Goal: Information Seeking & Learning: Learn about a topic

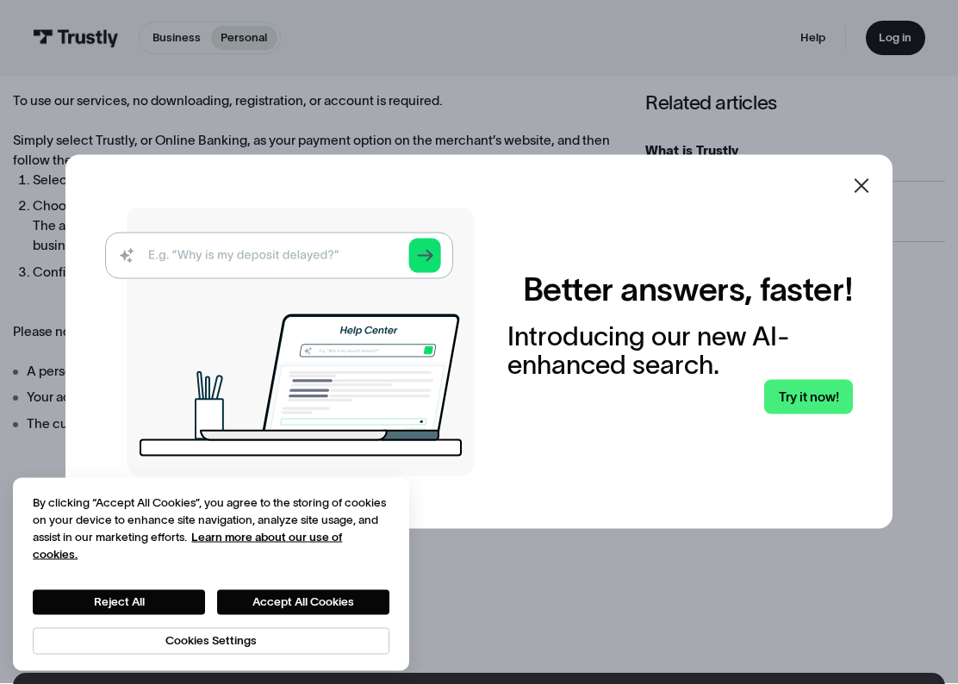
scroll to position [729, 0]
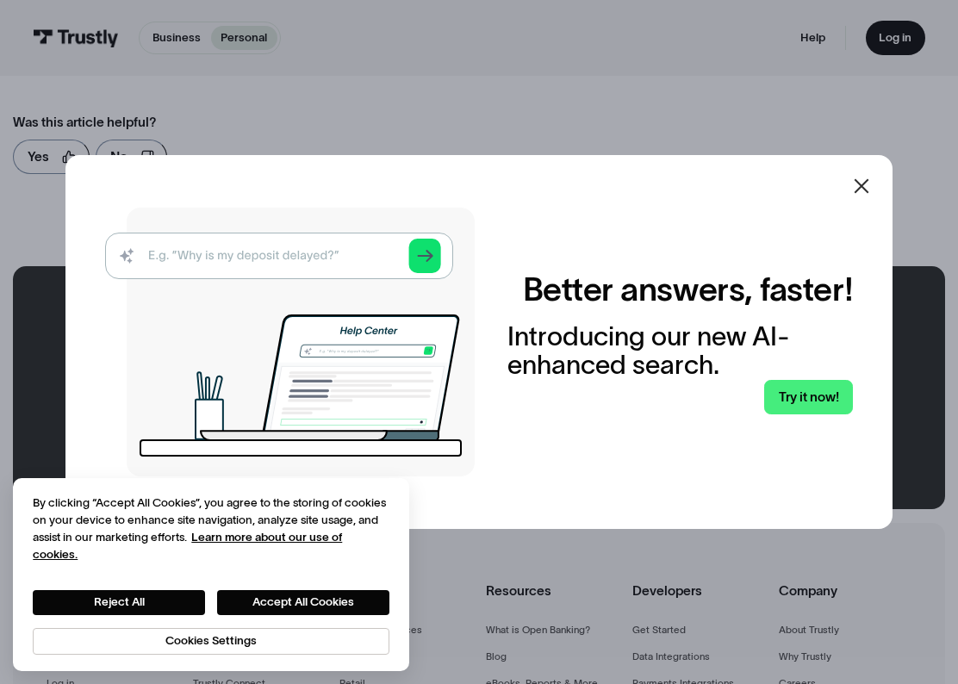
click at [817, 395] on link "Try it now!" at bounding box center [808, 397] width 89 height 34
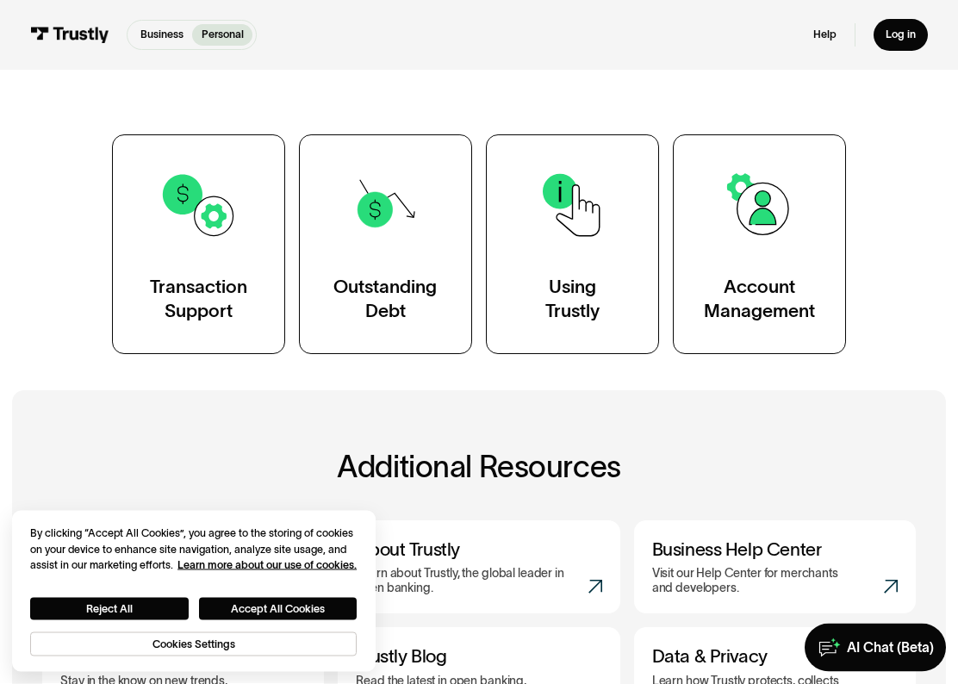
scroll to position [262, 0]
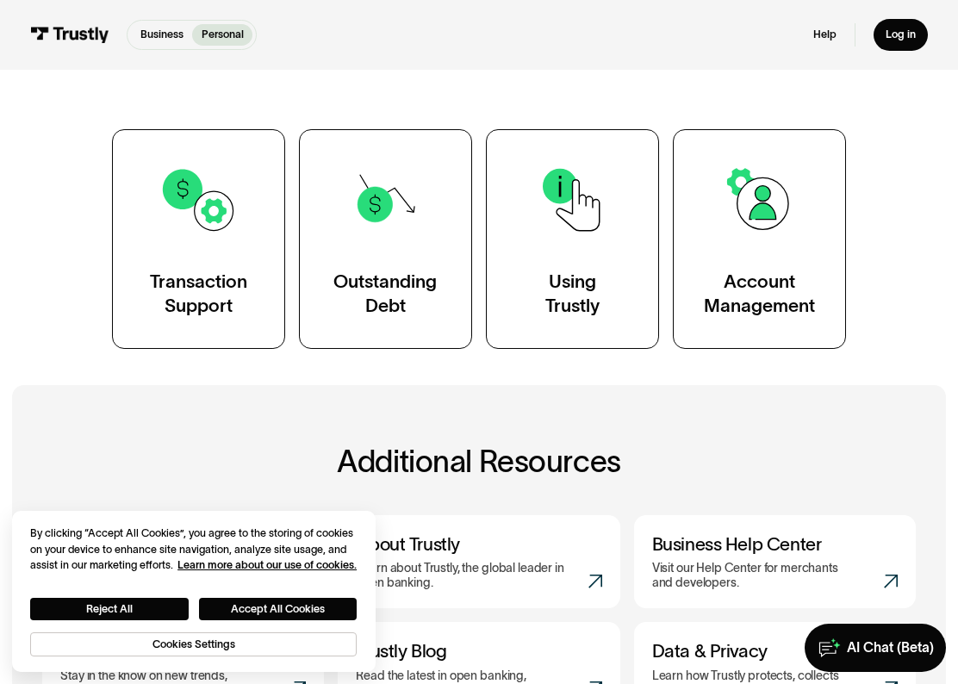
click at [591, 264] on link "Using Trustly" at bounding box center [572, 239] width 173 height 220
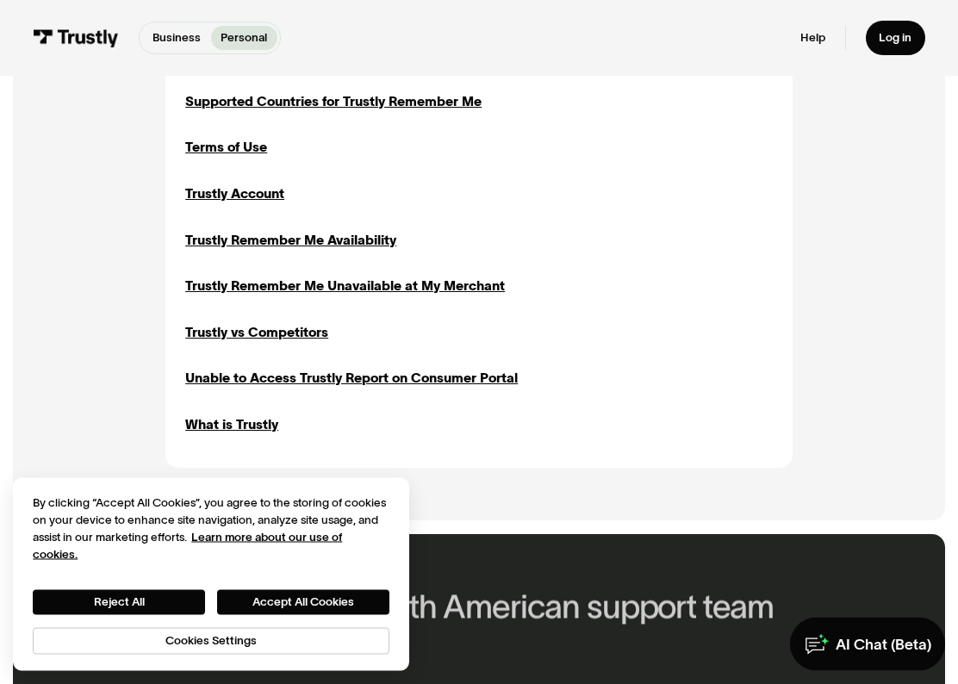
scroll to position [1571, 0]
